Goal: Task Accomplishment & Management: Manage account settings

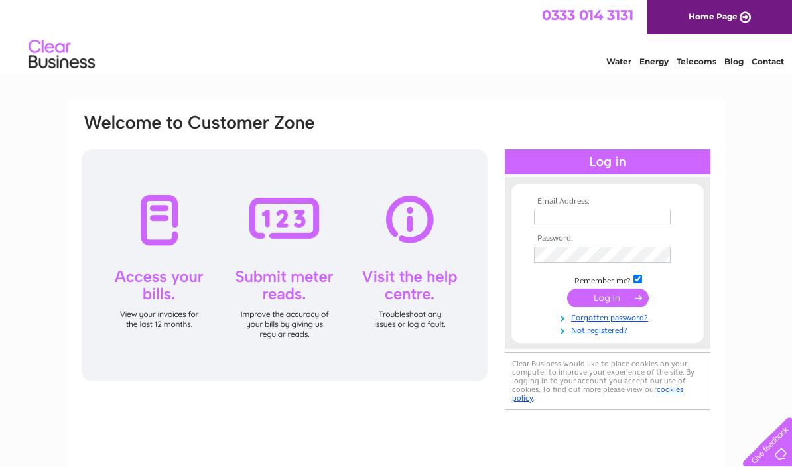
click at [564, 210] on input "text" at bounding box center [602, 216] width 137 height 15
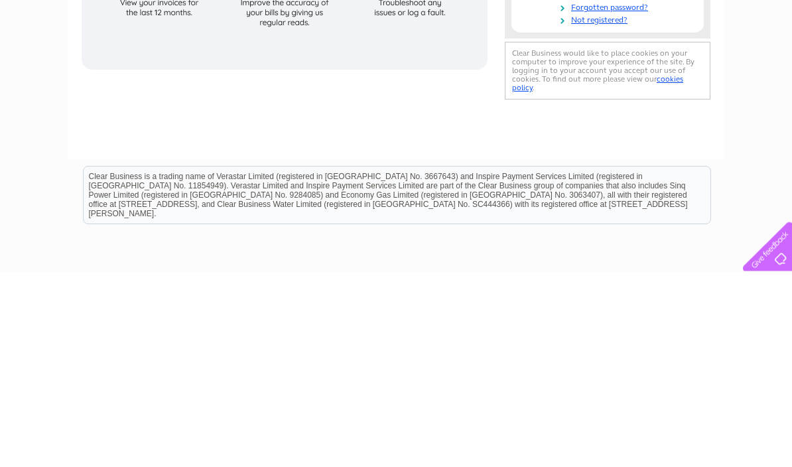
scroll to position [97, 0]
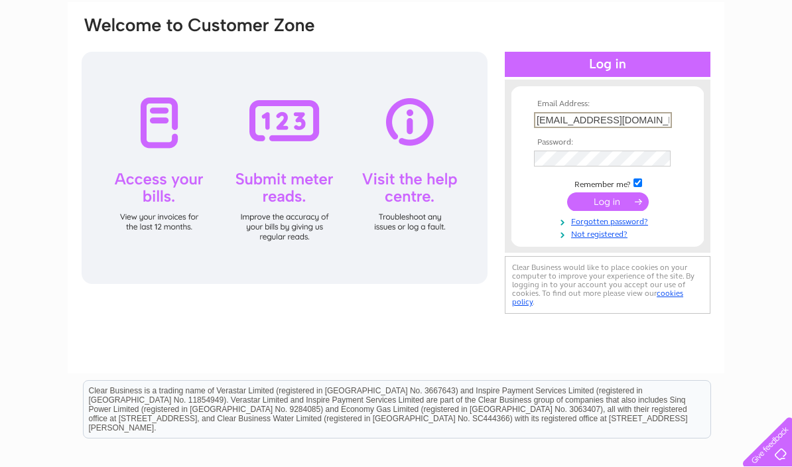
type input "[EMAIL_ADDRESS][DOMAIN_NAME]"
click at [613, 194] on input "submit" at bounding box center [608, 201] width 82 height 19
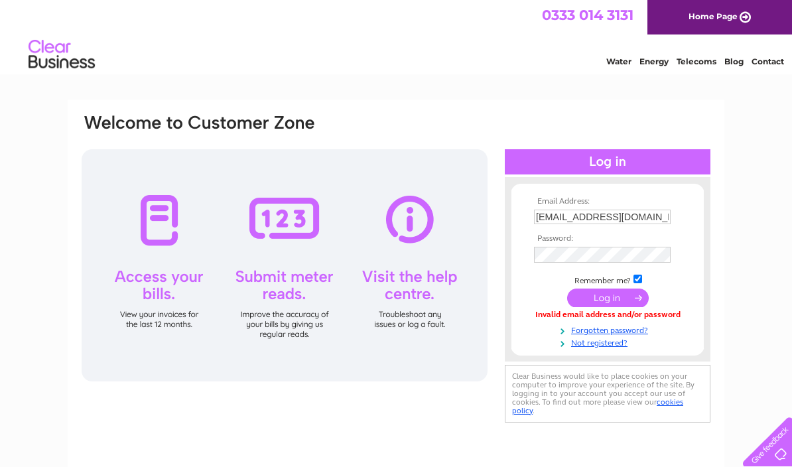
click at [598, 327] on link "Forgotten password?" at bounding box center [609, 329] width 150 height 13
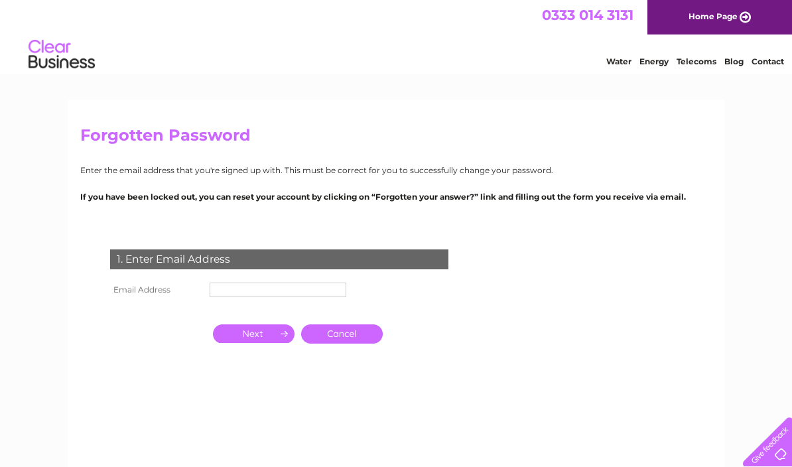
click at [280, 284] on input "text" at bounding box center [277, 289] width 137 height 15
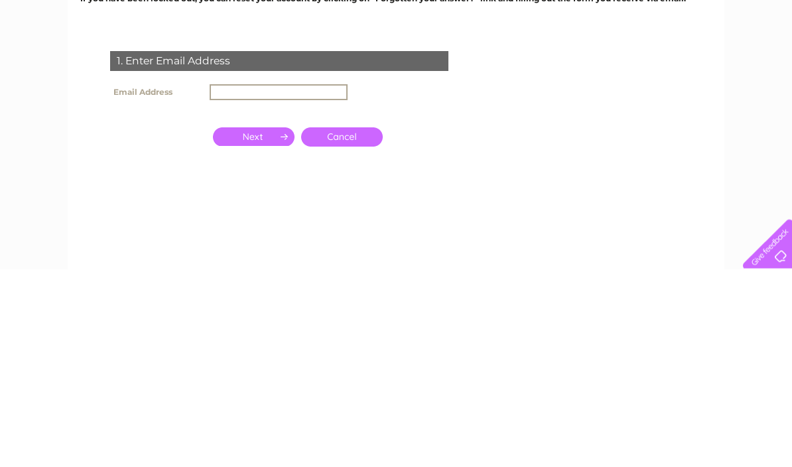
type input "[EMAIL_ADDRESS][DOMAIN_NAME]"
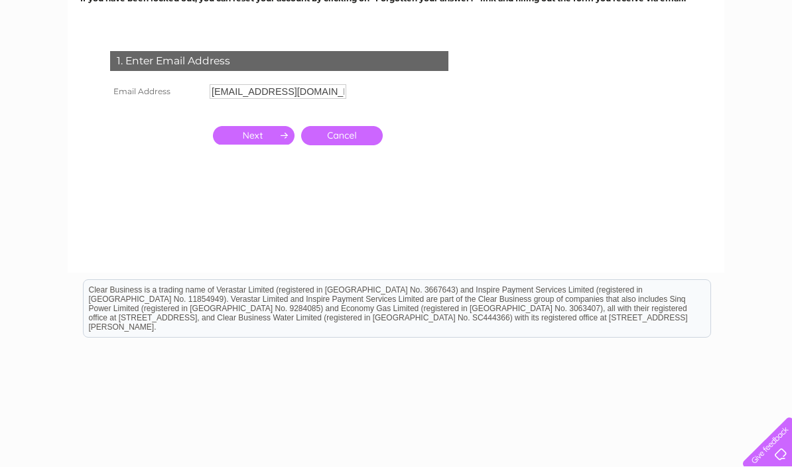
click at [353, 139] on link "Cancel" at bounding box center [342, 135] width 82 height 19
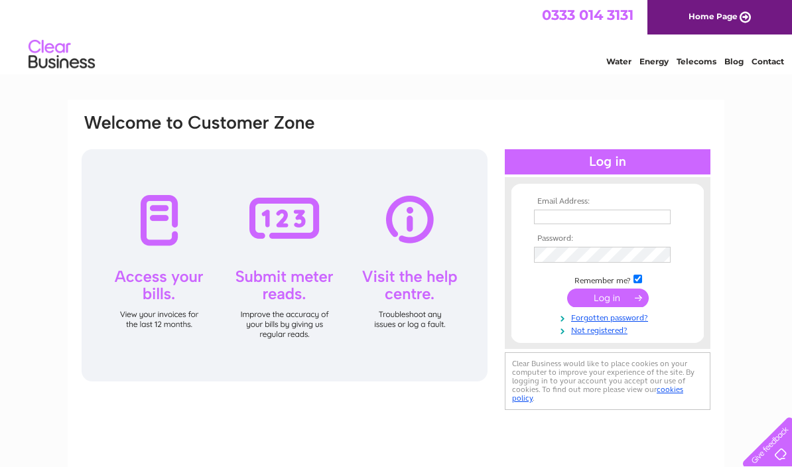
click at [568, 206] on td at bounding box center [607, 216] width 154 height 21
click at [554, 206] on td at bounding box center [607, 216] width 154 height 21
click at [579, 211] on input "text" at bounding box center [602, 216] width 137 height 15
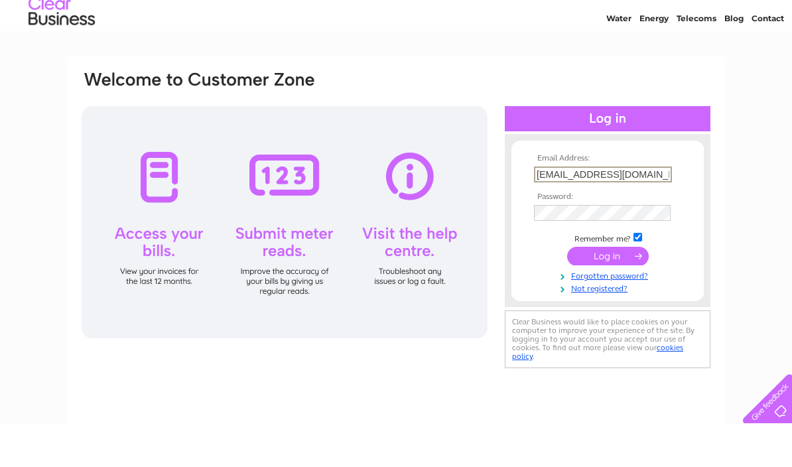
scroll to position [43, 0]
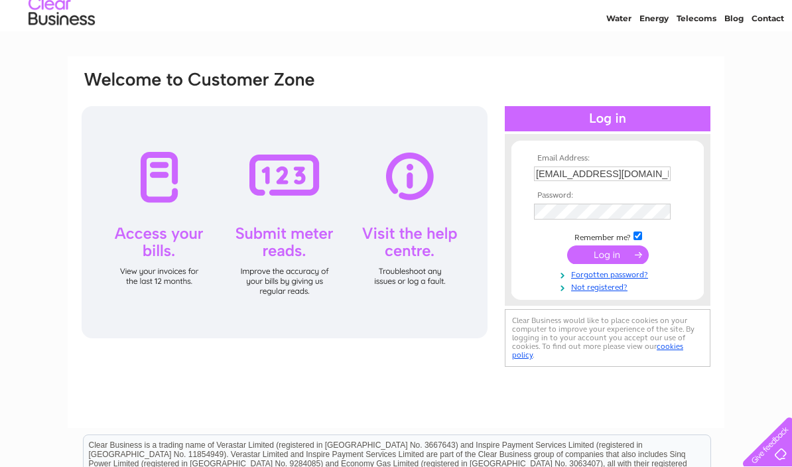
type input "[EMAIL_ADDRESS][DOMAIN_NAME]"
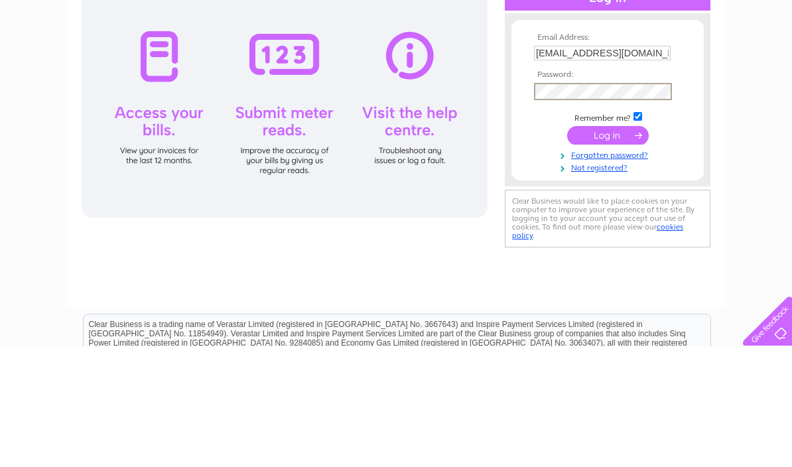
click at [642, 269] on link "Forgotten password?" at bounding box center [609, 275] width 150 height 13
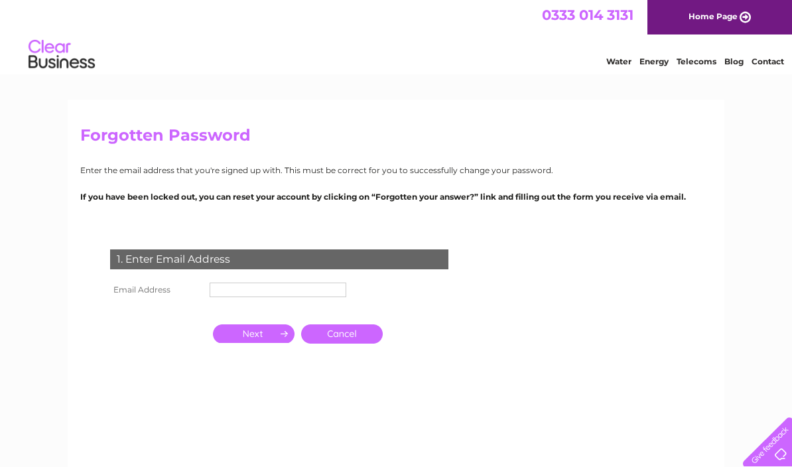
click at [233, 285] on input "text" at bounding box center [277, 289] width 137 height 15
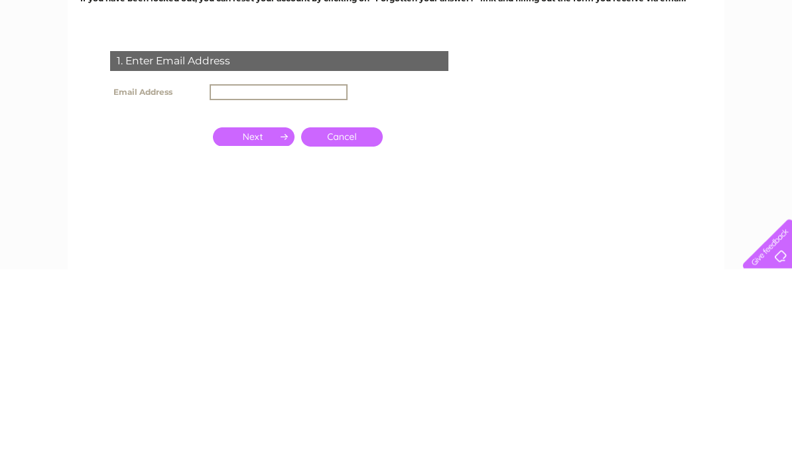
type input "[EMAIL_ADDRESS][DOMAIN_NAME]"
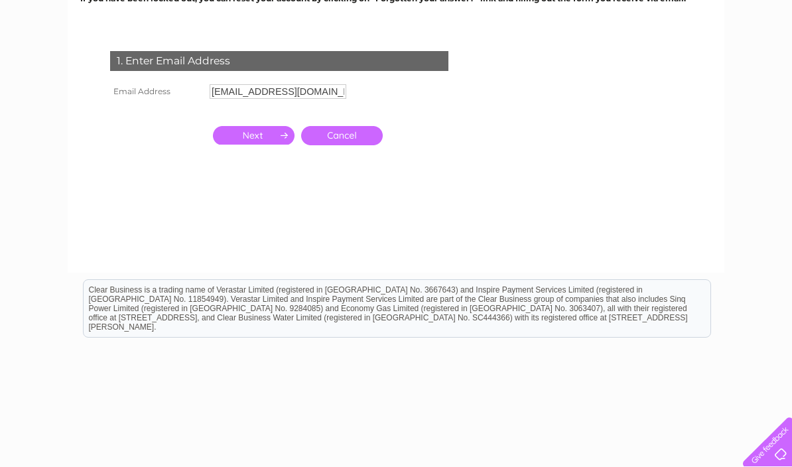
click at [255, 136] on input "button" at bounding box center [254, 135] width 82 height 19
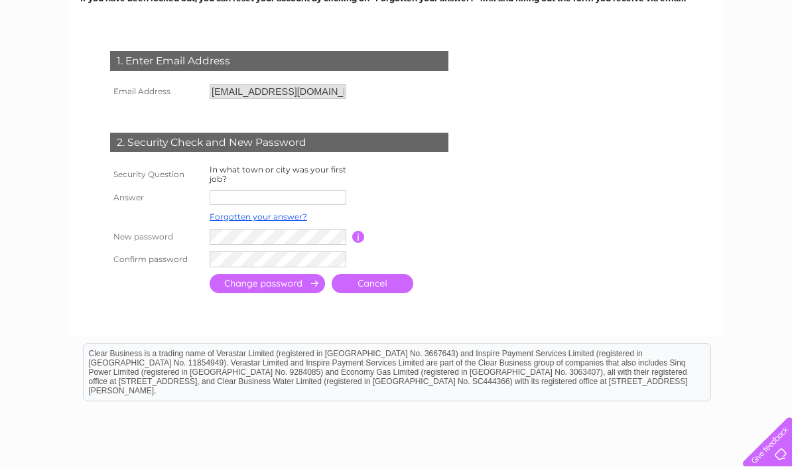
click at [229, 190] on input "text" at bounding box center [277, 197] width 137 height 15
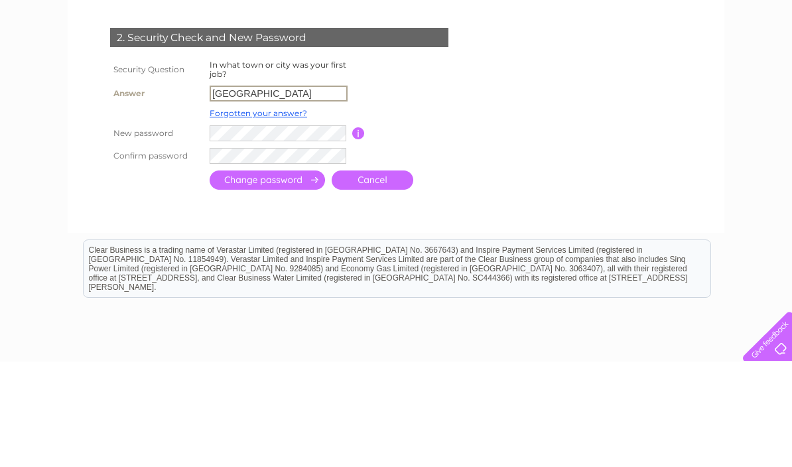
type input "Coventry"
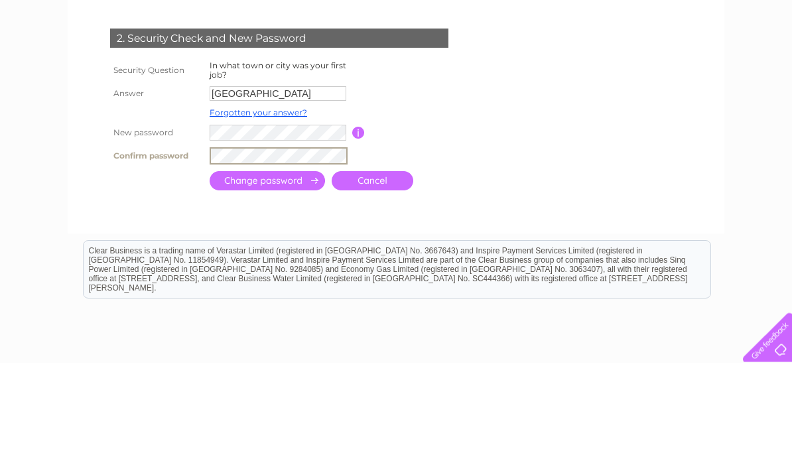
scroll to position [302, 0]
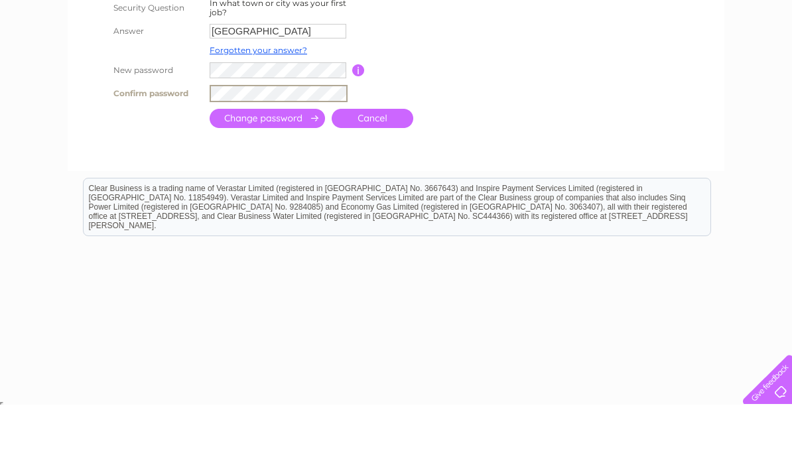
click at [275, 171] on input "submit" at bounding box center [266, 180] width 115 height 19
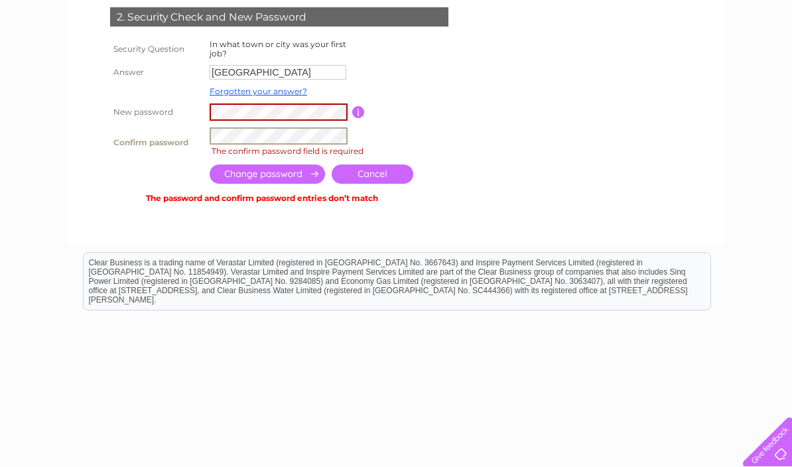
click at [363, 110] on input "button" at bounding box center [358, 112] width 13 height 12
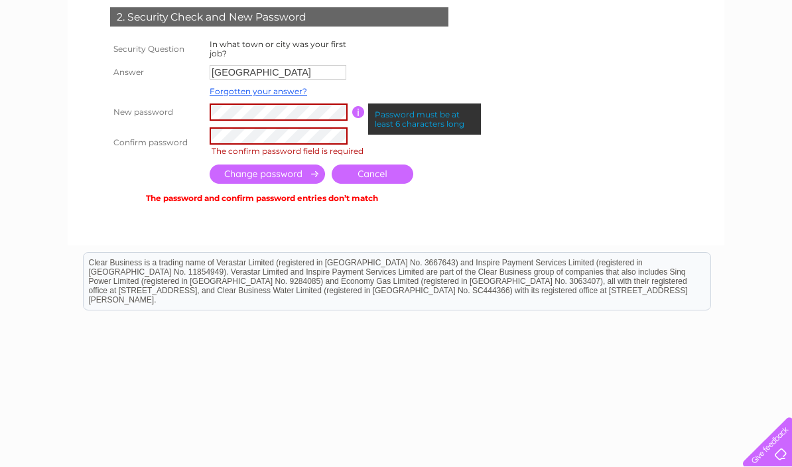
click at [355, 107] on input "button" at bounding box center [358, 112] width 13 height 12
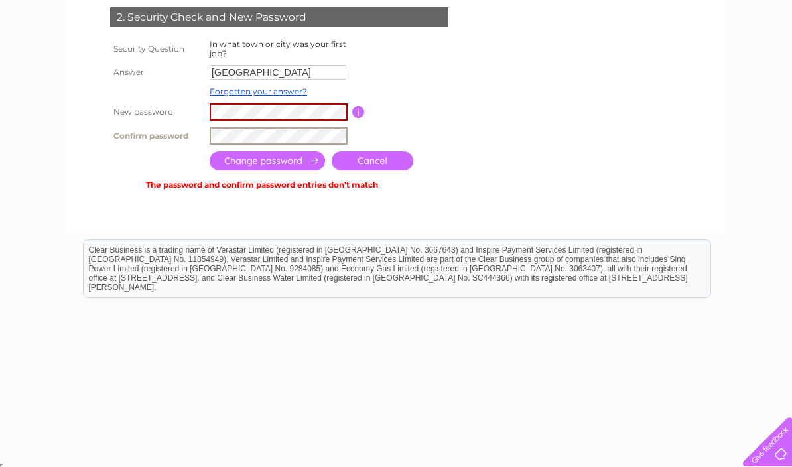
click at [261, 154] on input "submit" at bounding box center [266, 160] width 115 height 19
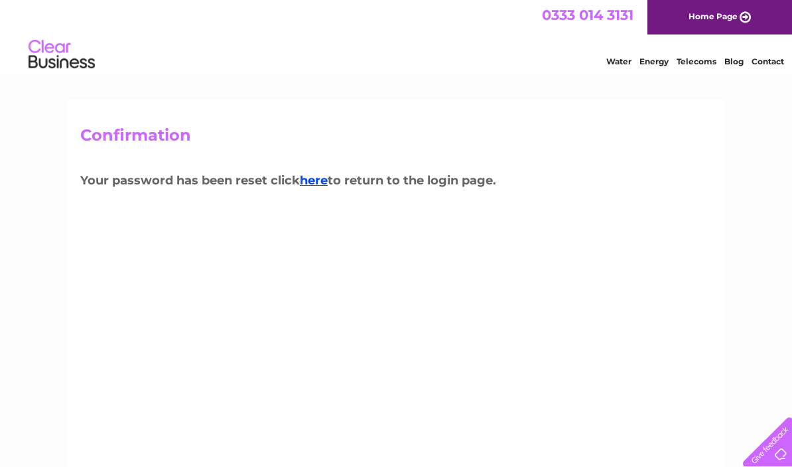
click at [322, 180] on link "here" at bounding box center [314, 180] width 28 height 15
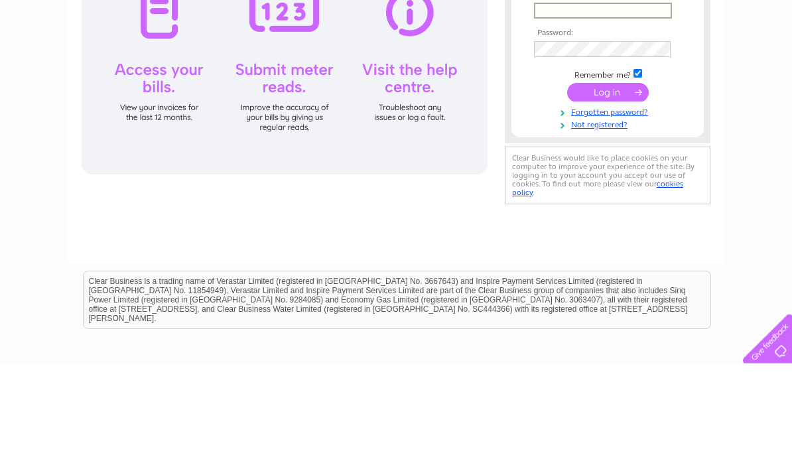
type input "[EMAIL_ADDRESS][DOMAIN_NAME]"
click at [607, 196] on input "submit" at bounding box center [608, 195] width 82 height 19
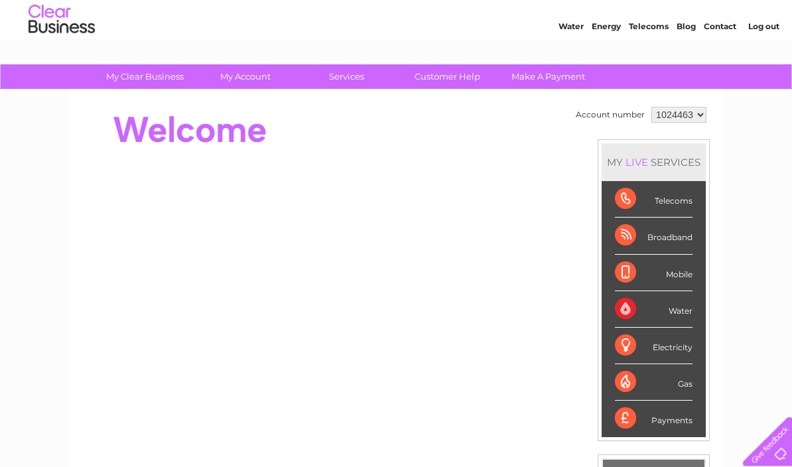
scroll to position [35, 0]
click at [627, 300] on div "Water" at bounding box center [654, 309] width 78 height 36
click at [687, 307] on div "Water" at bounding box center [654, 309] width 78 height 36
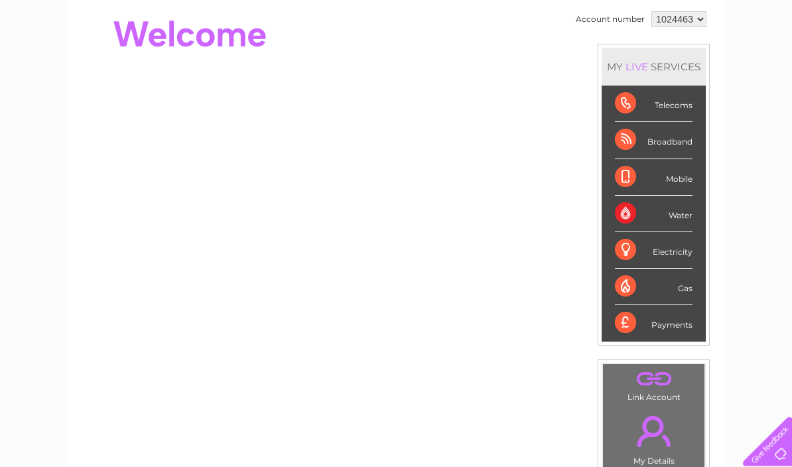
scroll to position [89, 0]
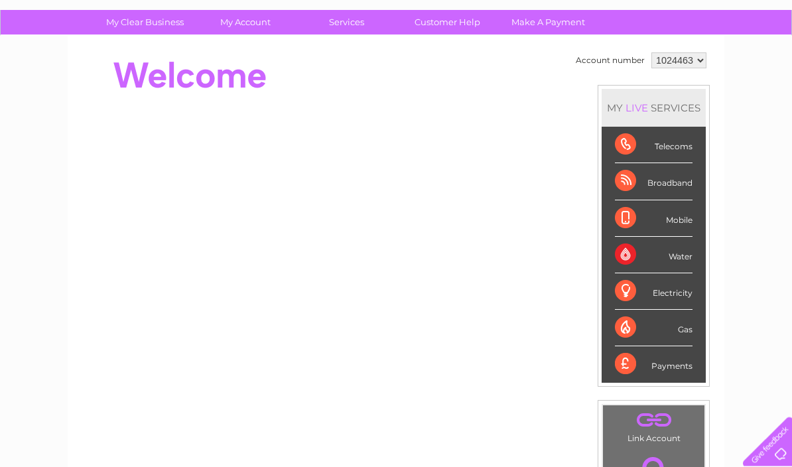
click at [670, 254] on div "Water" at bounding box center [654, 255] width 78 height 36
click at [623, 259] on div "Water" at bounding box center [654, 255] width 78 height 36
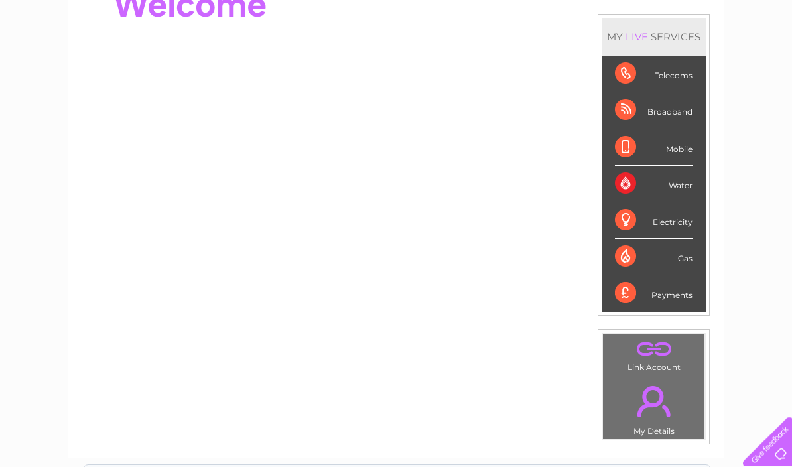
scroll to position [160, 0]
click at [632, 185] on div "Water" at bounding box center [654, 184] width 78 height 36
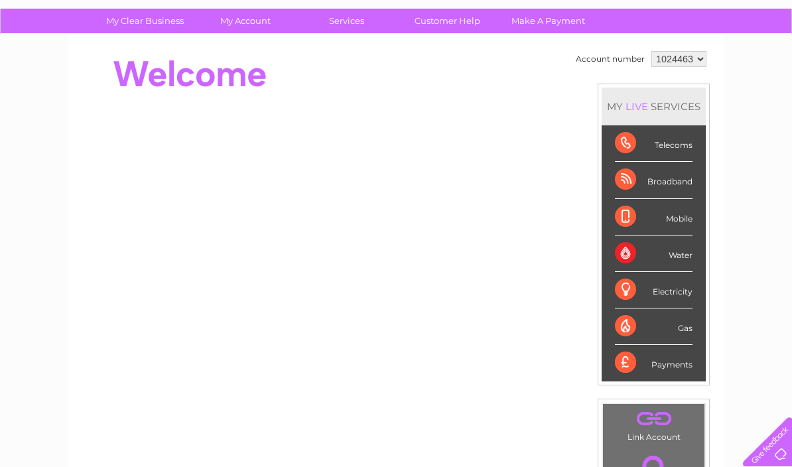
scroll to position [90, 0]
click at [640, 104] on div "LIVE" at bounding box center [637, 107] width 28 height 13
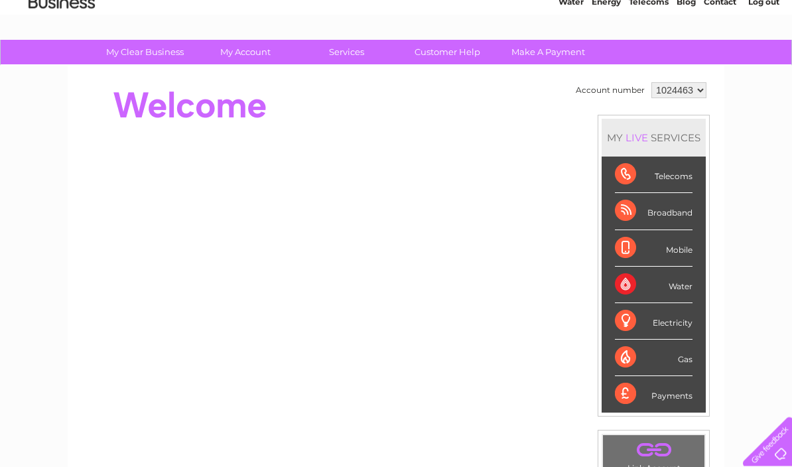
scroll to position [60, 0]
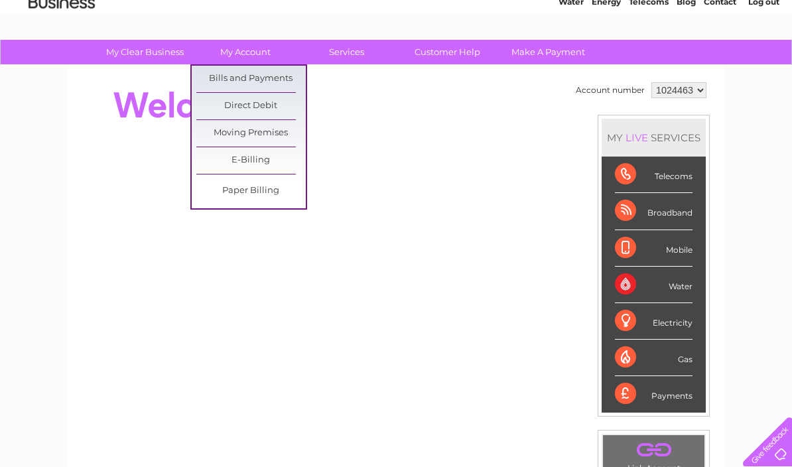
click at [278, 69] on link "Bills and Payments" at bounding box center [250, 79] width 109 height 27
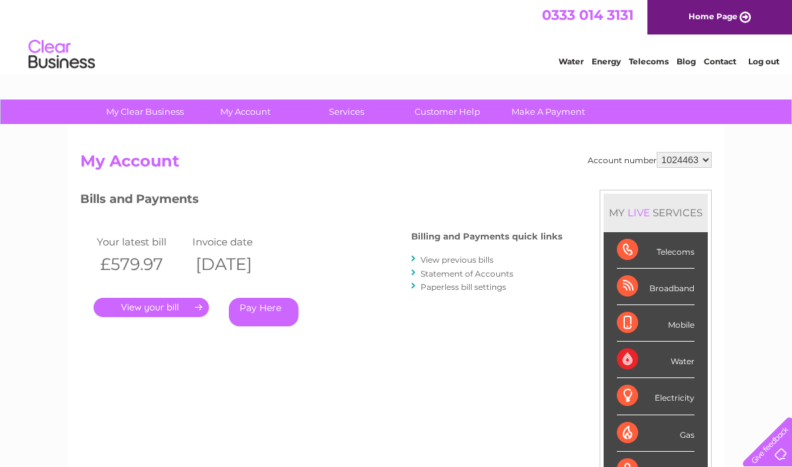
click at [163, 305] on link "." at bounding box center [150, 307] width 115 height 19
click at [176, 405] on div "Account number 1024463 My Account MY LIVE SERVICES Telecoms Broadband Mobile Wa…" at bounding box center [395, 351] width 631 height 399
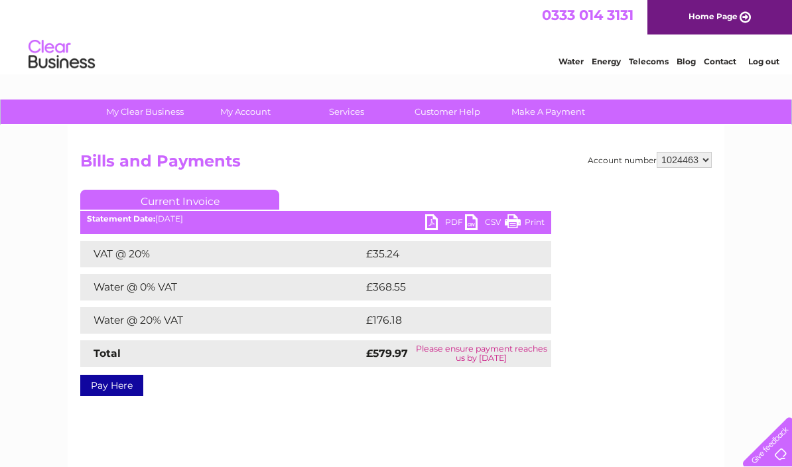
click at [434, 217] on link "PDF" at bounding box center [445, 223] width 40 height 19
